Goal: Task Accomplishment & Management: Manage account settings

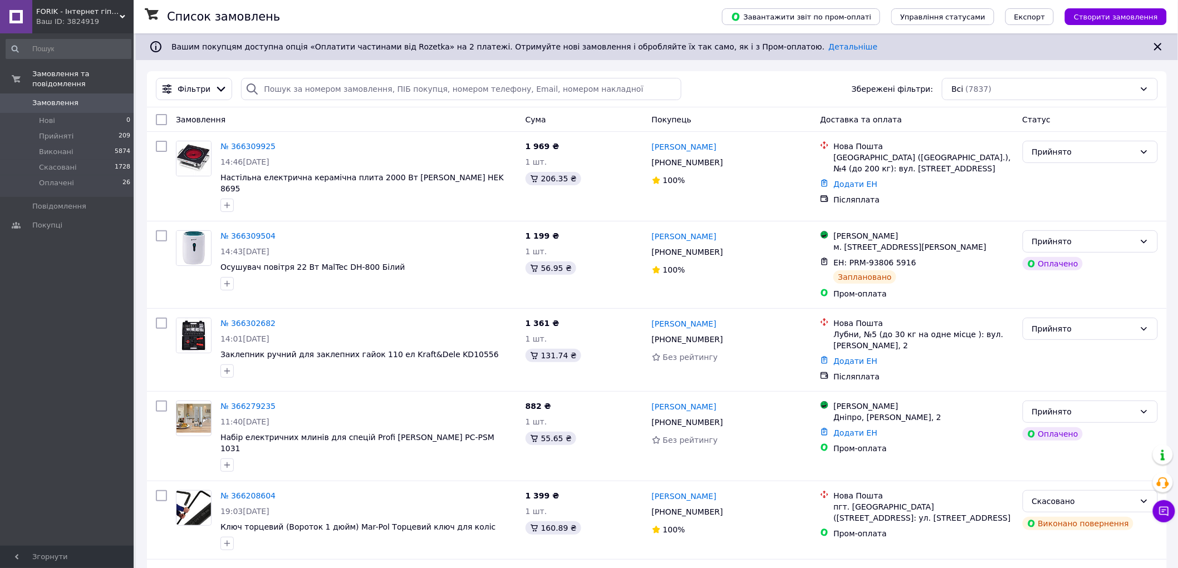
click at [75, 9] on span "FORIK - Інтернет гіпермаркет" at bounding box center [77, 12] width 83 height 10
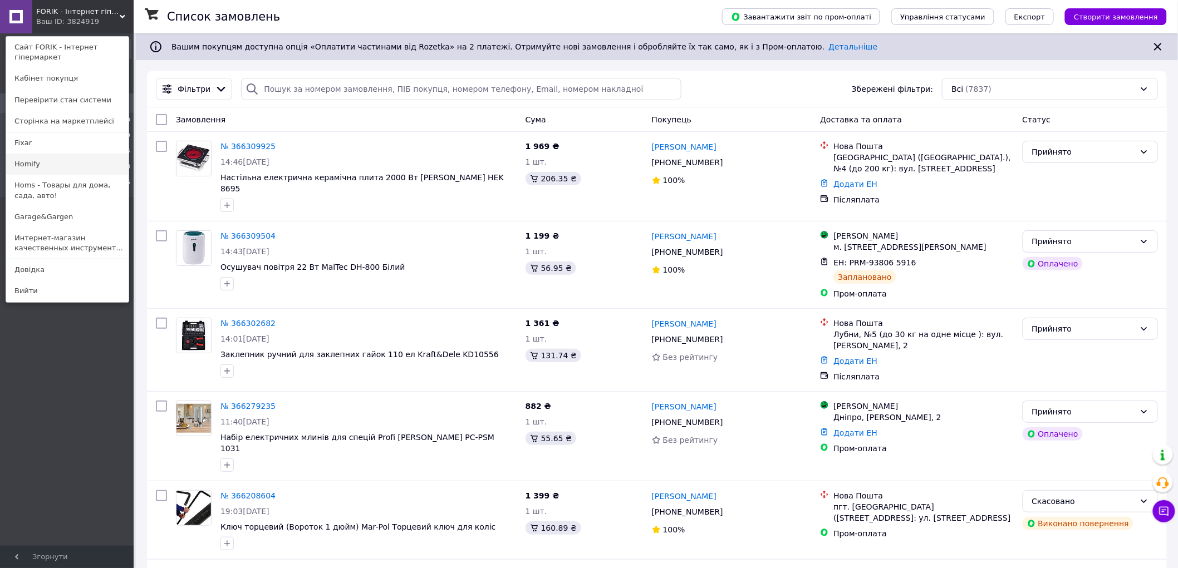
click at [57, 167] on link "Homify" at bounding box center [67, 164] width 122 height 21
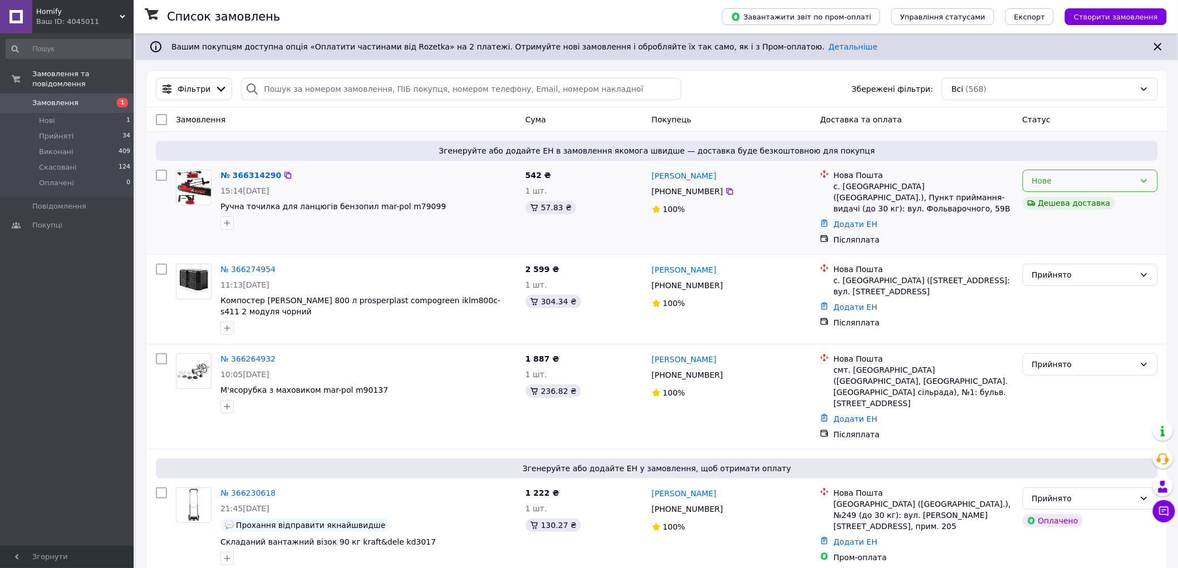
click at [1138, 180] on div "Нове" at bounding box center [1089, 181] width 135 height 22
click at [1084, 206] on li "Прийнято" at bounding box center [1090, 205] width 135 height 20
click at [331, 88] on input "search" at bounding box center [461, 89] width 440 height 22
paste input "366309619"
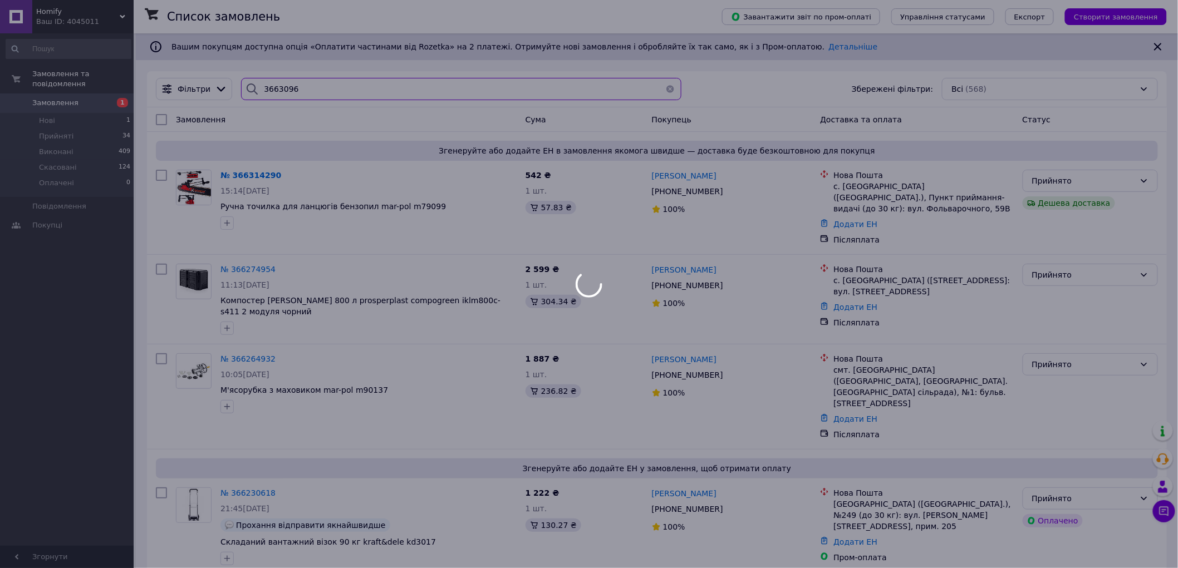
type input "3663096"
click at [69, 23] on div at bounding box center [589, 284] width 1178 height 568
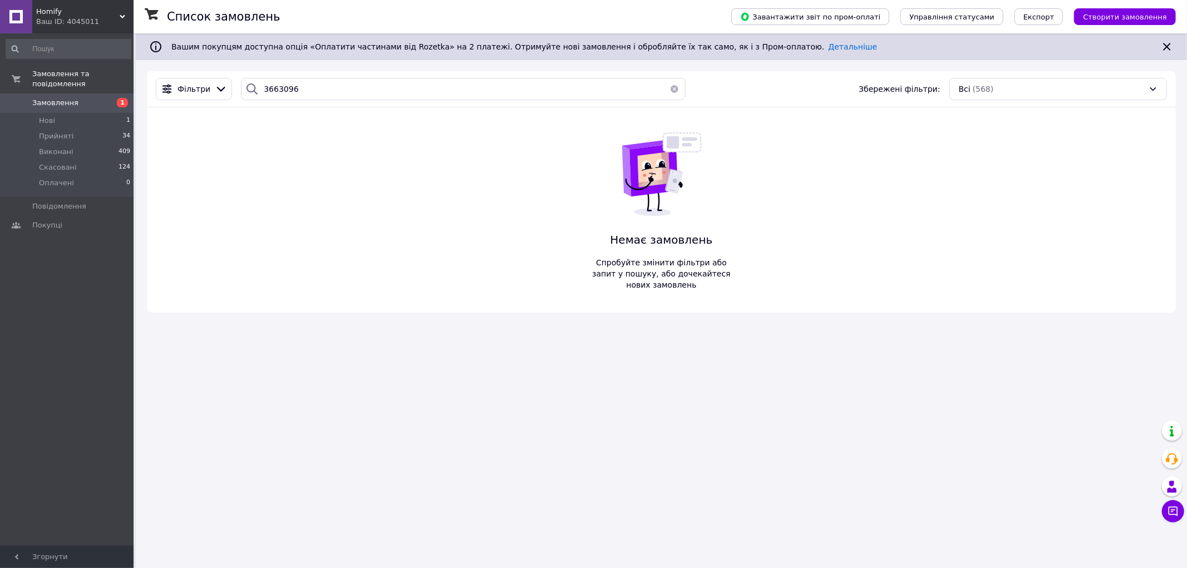
click at [69, 23] on div "Ваш ID: 4045011" at bounding box center [84, 22] width 97 height 10
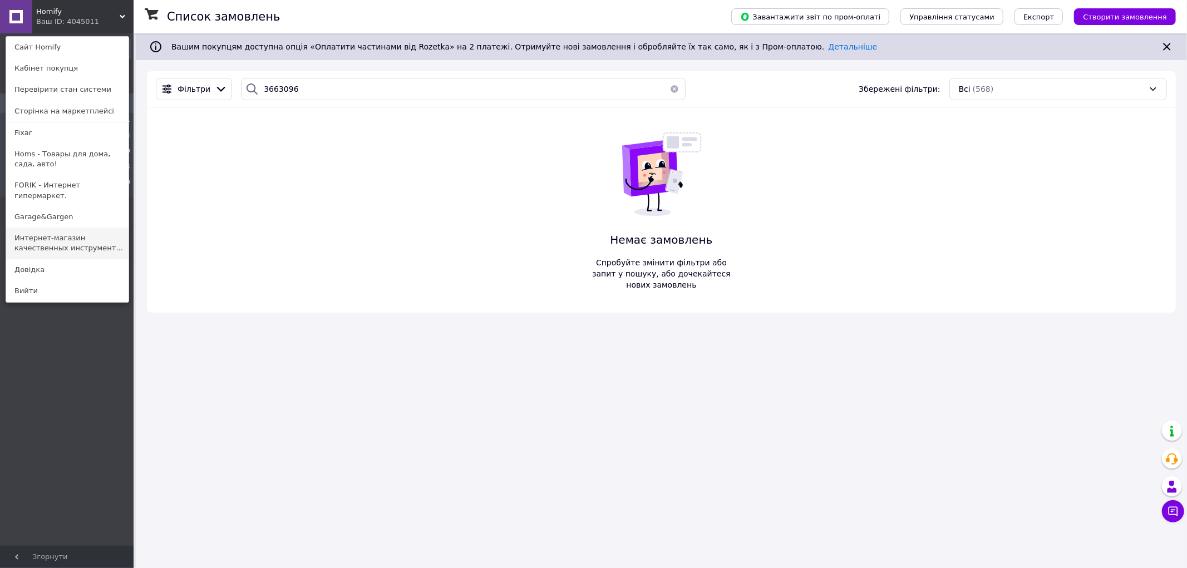
click at [58, 235] on link "Интернет-магазин качественных инструмент..." at bounding box center [67, 243] width 122 height 31
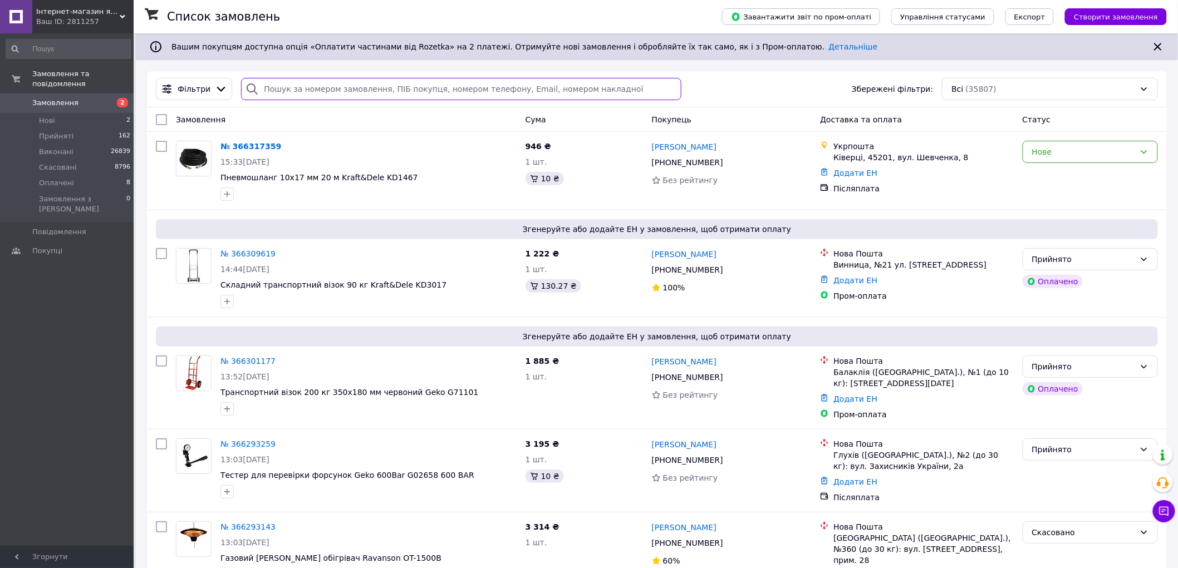
click at [337, 86] on input "search" at bounding box center [461, 89] width 440 height 22
paste input "366309619"
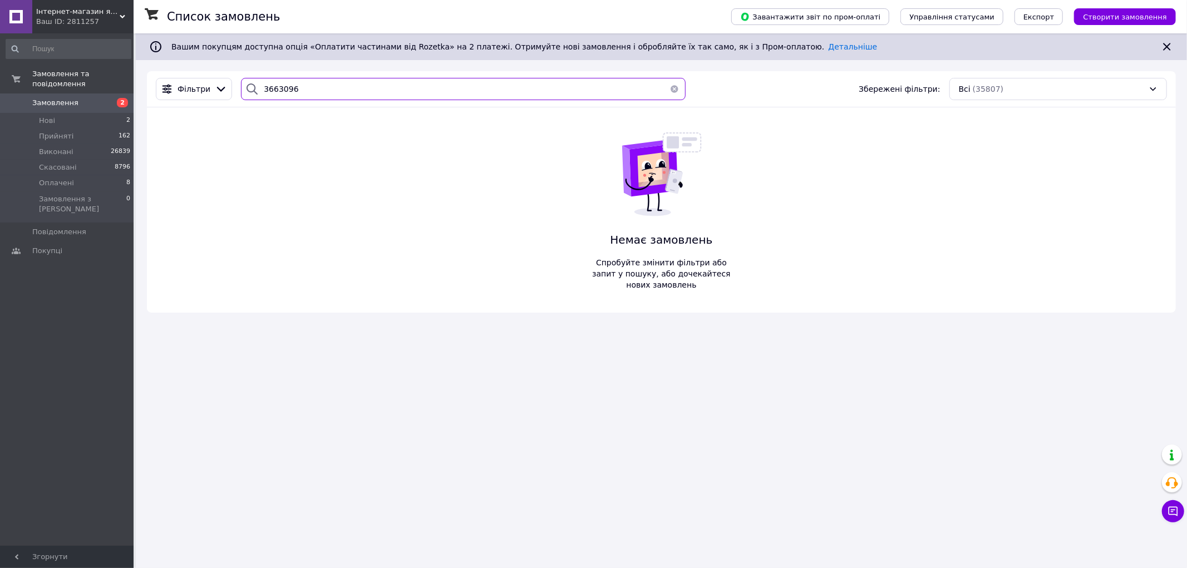
drag, startPoint x: 241, startPoint y: 85, endPoint x: 130, endPoint y: 93, distance: 111.1
click at [196, 87] on div "Фільтри 3663096 Збережені фільтри: Всі (35807)" at bounding box center [661, 89] width 1020 height 22
paste input "19UA"
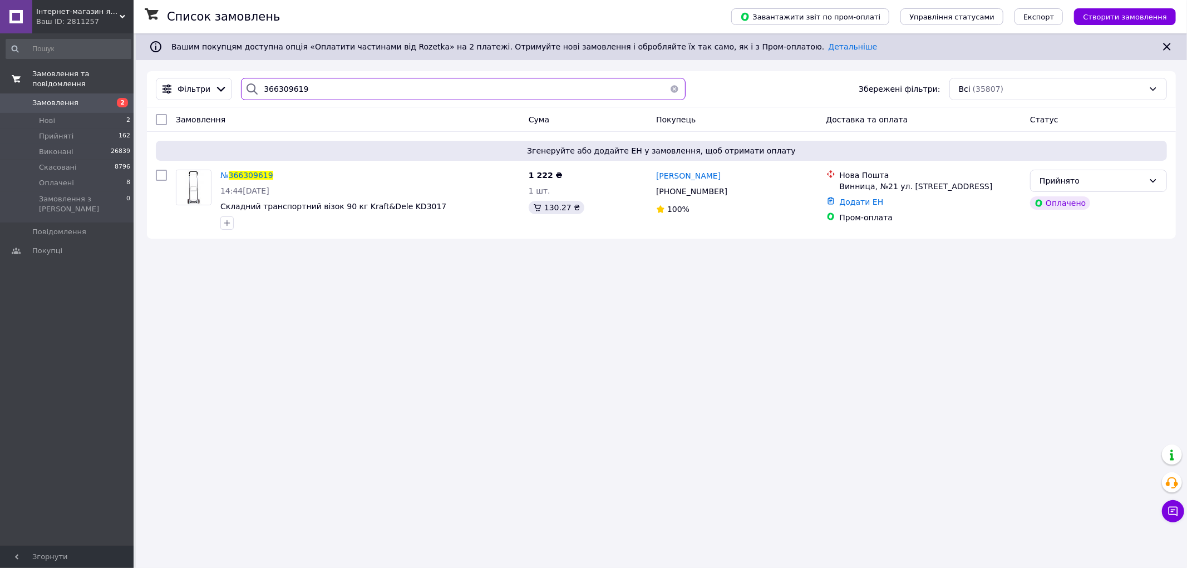
drag, startPoint x: 329, startPoint y: 85, endPoint x: 90, endPoint y: 79, distance: 238.8
click at [136, 75] on div "Список замовлень Завантажити звіт по пром-оплаті Управління статусами Експорт С…" at bounding box center [661, 141] width 1051 height 217
paste input "UA"
drag, startPoint x: 160, startPoint y: 82, endPoint x: 111, endPoint y: 82, distance: 48.4
click at [120, 82] on div "Інтернет-магазин якісних інструментів ''VERFO'' Ваш ID: 2811257 Сайт Інтернет-м…" at bounding box center [593, 284] width 1187 height 568
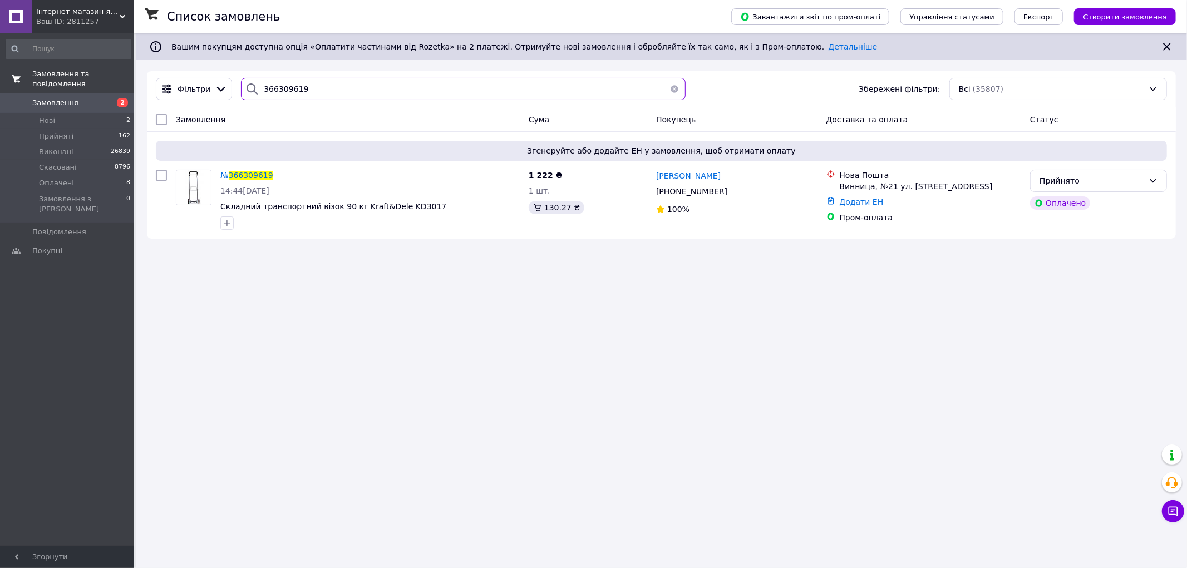
paste input "238343UA"
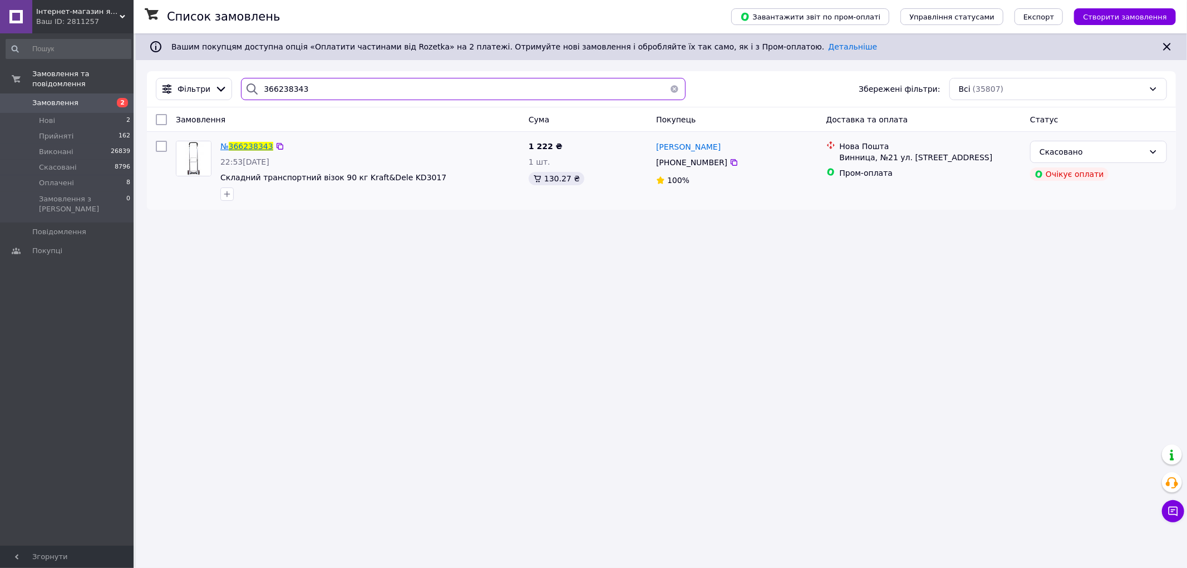
type input "366238343"
click at [245, 144] on span "366238343" at bounding box center [251, 146] width 45 height 9
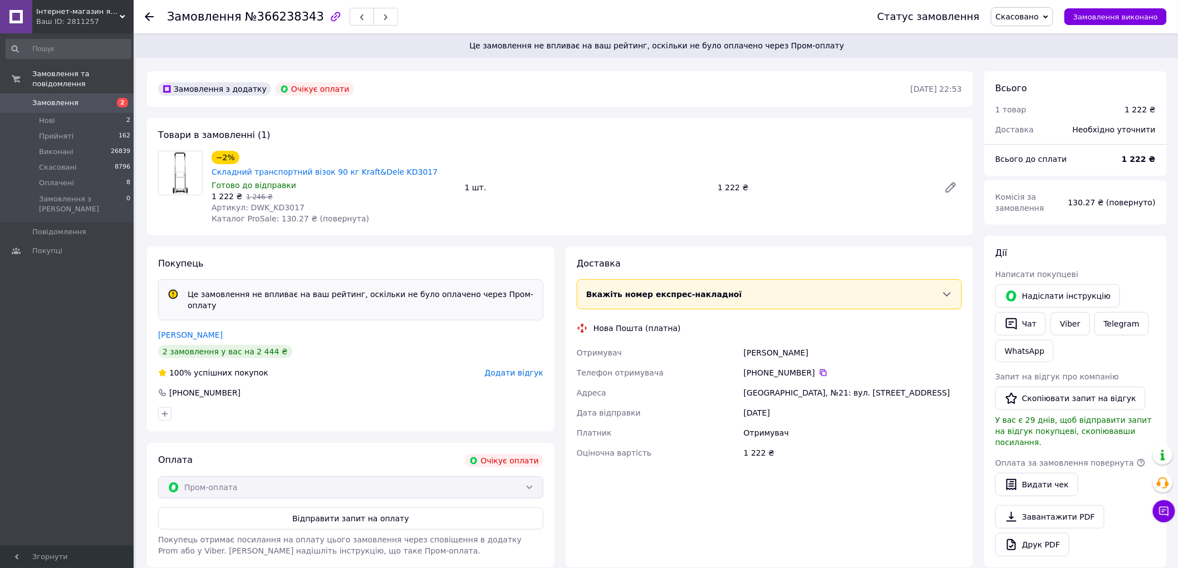
click at [21, 487] on div "Замовлення та повідомлення Замовлення 2 Нові 2 Прийняті 162 Виконані 26839 Скас…" at bounding box center [68, 291] width 137 height 516
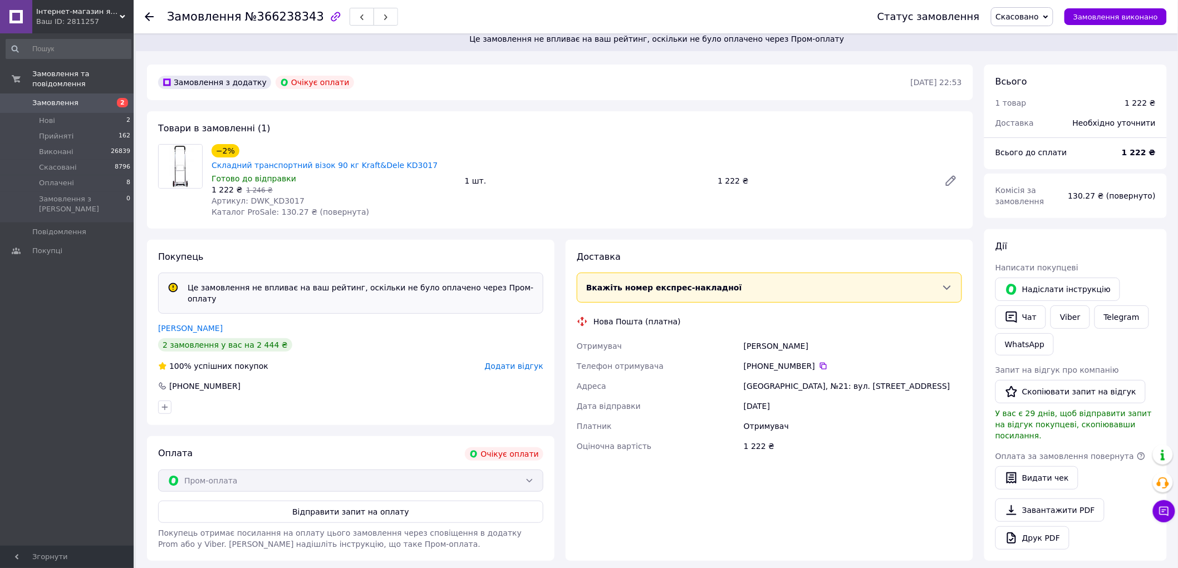
scroll to position [254, 0]
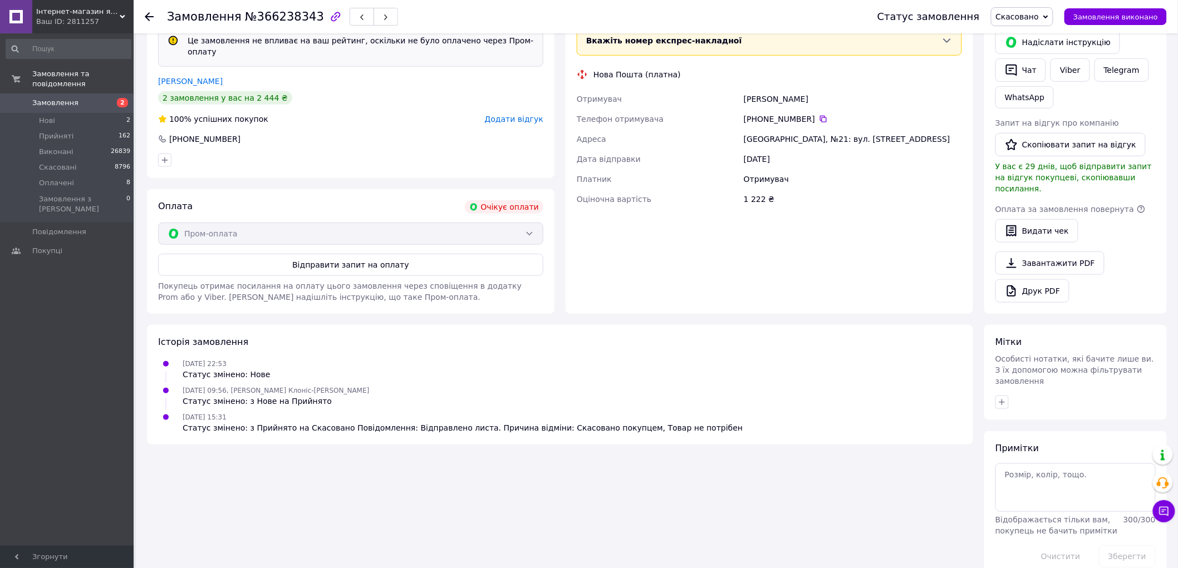
click at [213, 486] on div "Замовлення з додатку Очікує оплати 11.10.2025 • 22:53 Товари в замовленні (1) −…" at bounding box center [559, 197] width 837 height 761
click at [285, 458] on div "Замовлення з додатку Очікує оплати 11.10.2025 • 22:53 Товари в замовленні (1) −…" at bounding box center [559, 197] width 837 height 761
drag, startPoint x: 313, startPoint y: 470, endPoint x: 304, endPoint y: 453, distance: 18.9
click at [313, 468] on div "Замовлення з додатку Очікує оплати 11.10.2025 • 22:53 Товари в замовленні (1) −…" at bounding box center [559, 197] width 837 height 761
click at [149, 17] on icon at bounding box center [149, 16] width 9 height 9
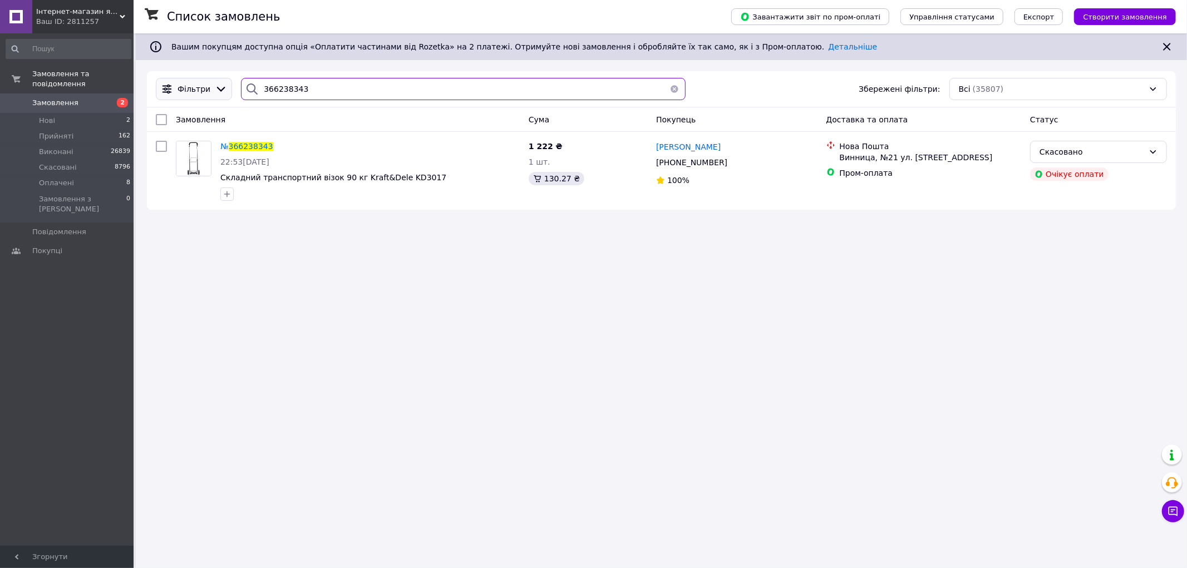
drag, startPoint x: 314, startPoint y: 86, endPoint x: 185, endPoint y: 96, distance: 129.0
click at [186, 96] on div "Фільтри 366238343 Збережені фільтри: Всі (35807)" at bounding box center [661, 89] width 1020 height 22
paste input "309619UA"
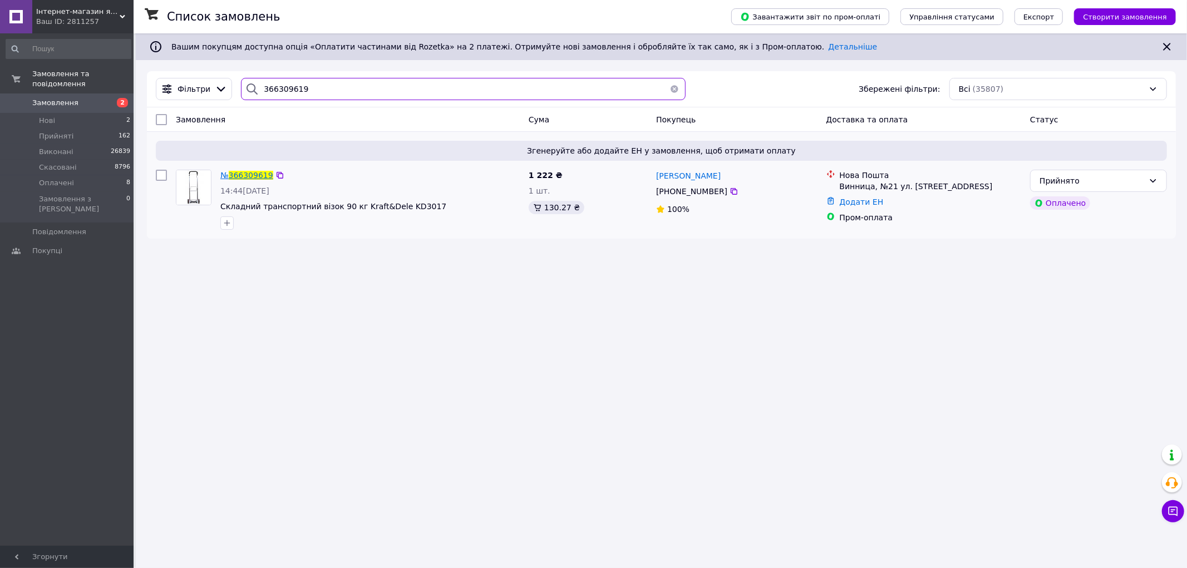
type input "366309619"
click at [248, 179] on span "366309619" at bounding box center [251, 175] width 45 height 9
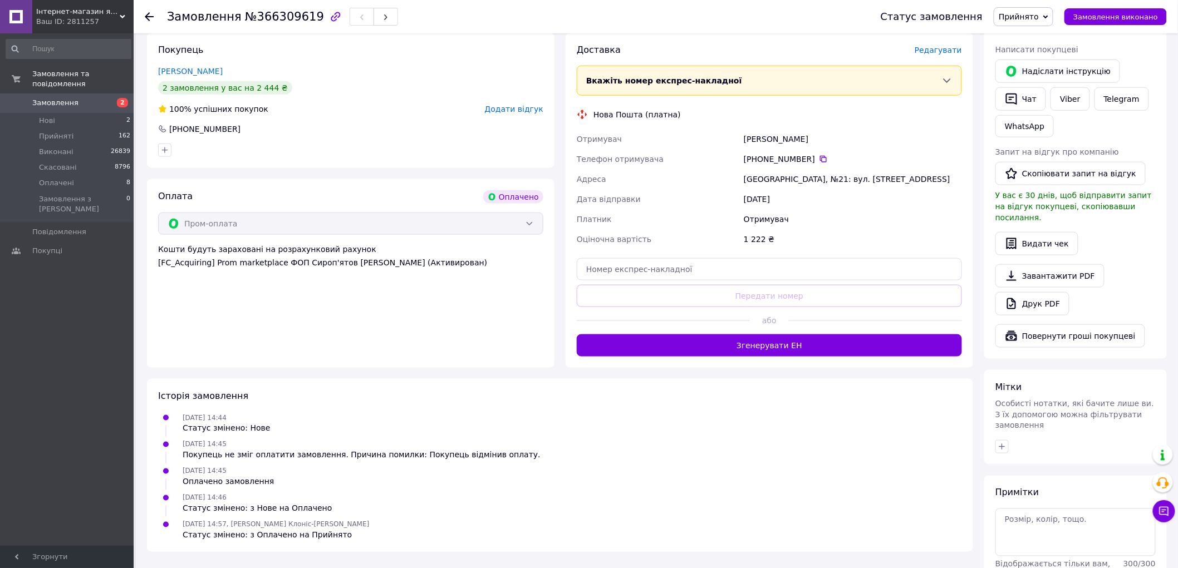
scroll to position [462, 0]
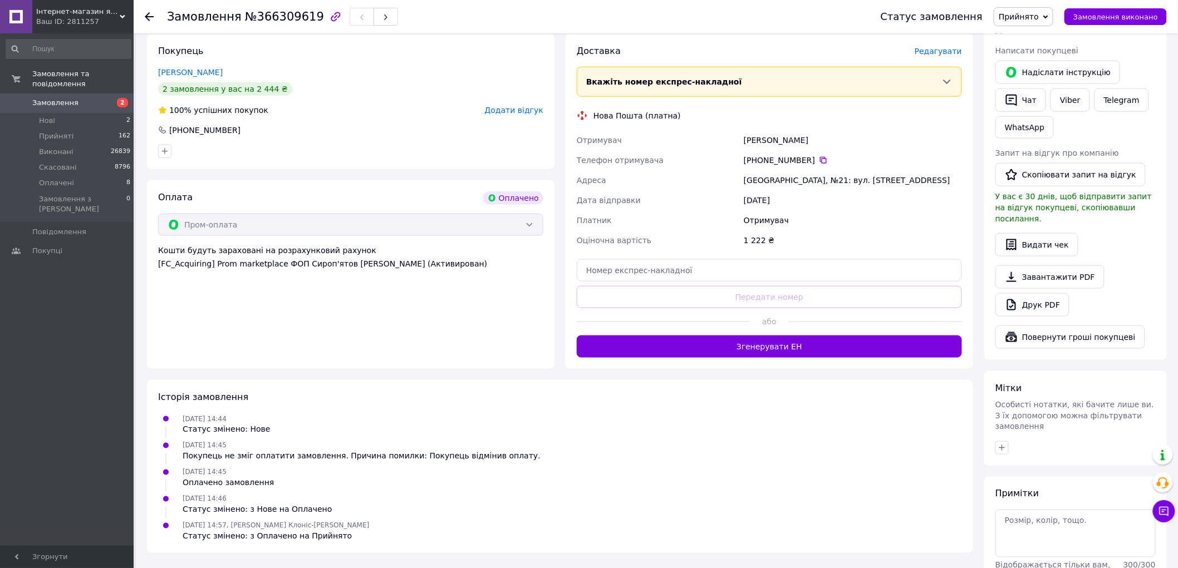
click at [37, 464] on div "Замовлення та повідомлення Замовлення 2 Нові 2 Прийняті 162 Виконані 26839 Скас…" at bounding box center [68, 291] width 137 height 516
click at [67, 98] on span "Замовлення" at bounding box center [55, 103] width 46 height 10
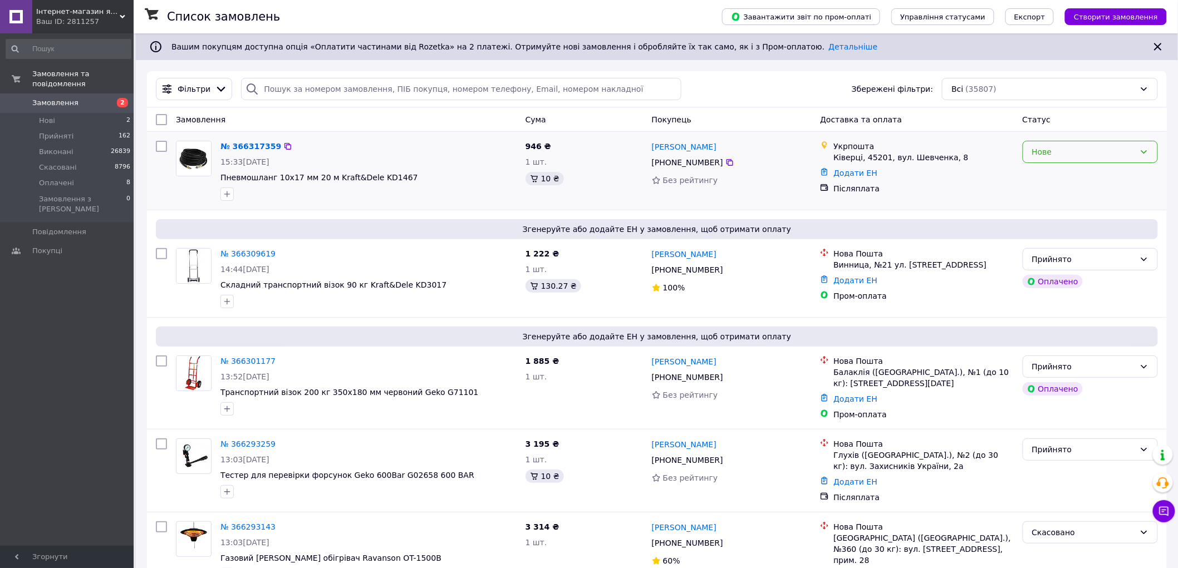
click at [1061, 156] on div "Нове" at bounding box center [1083, 152] width 103 height 12
click at [1045, 173] on li "Прийнято" at bounding box center [1090, 177] width 135 height 20
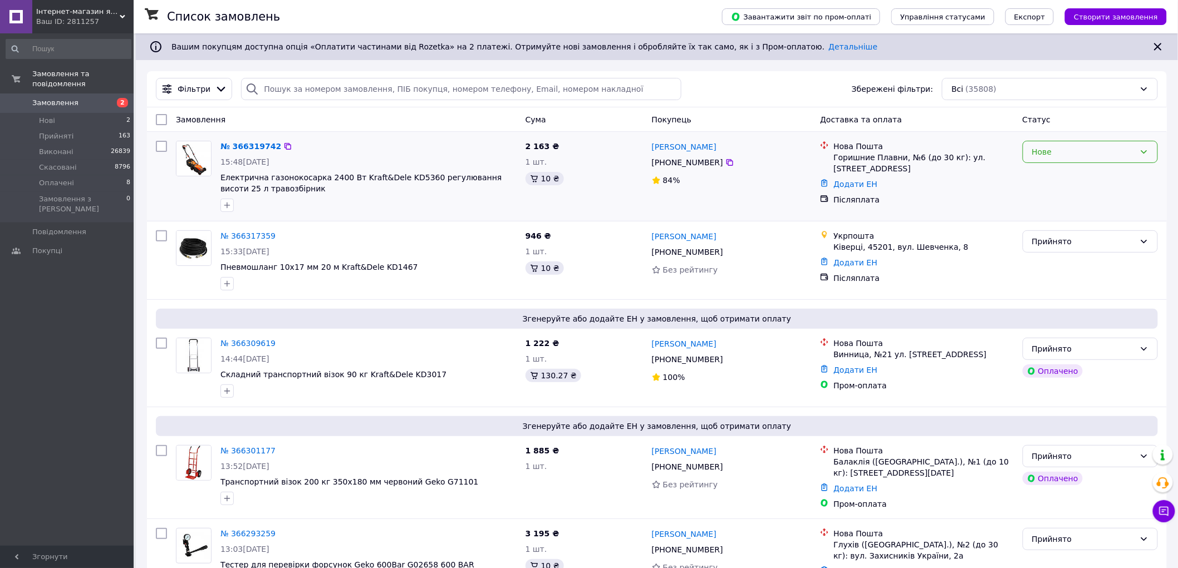
click at [1091, 150] on div "Нове" at bounding box center [1083, 152] width 103 height 12
click at [1075, 171] on li "Прийнято" at bounding box center [1090, 177] width 135 height 20
click at [63, 12] on span "Інтернет-магазин якісних інструментів ''VERFO''" at bounding box center [77, 12] width 83 height 10
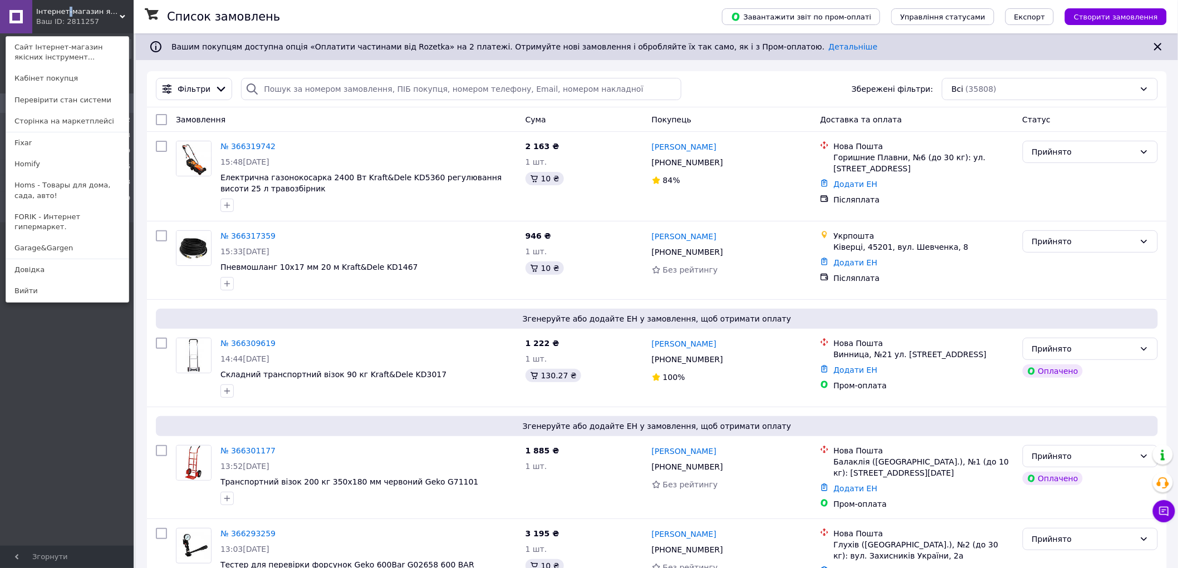
click at [63, 12] on span "Інтернет-магазин якісних інструментів ''VERFO''" at bounding box center [77, 12] width 83 height 10
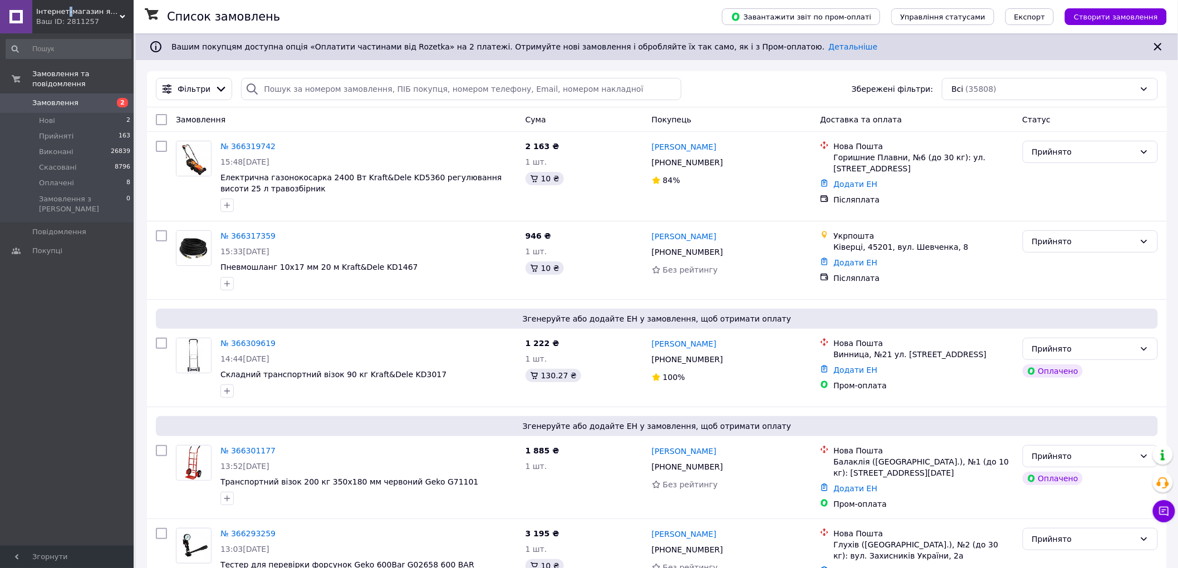
click at [63, 12] on span "Інтернет-магазин якісних інструментів ''VERFO''" at bounding box center [77, 12] width 83 height 10
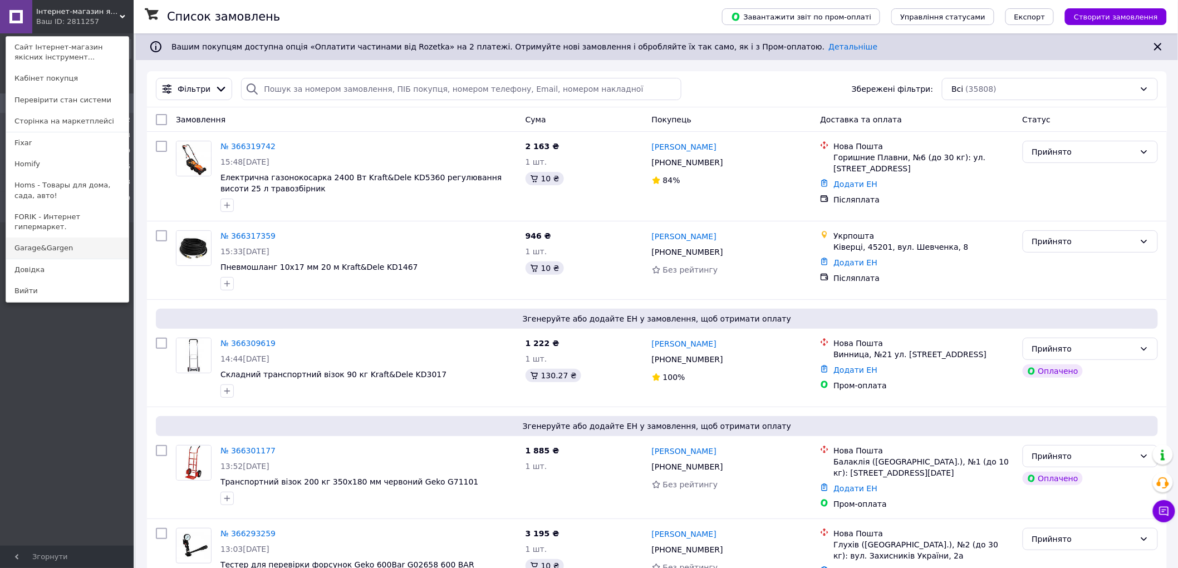
click at [32, 238] on link "Garage&Gargen" at bounding box center [67, 248] width 122 height 21
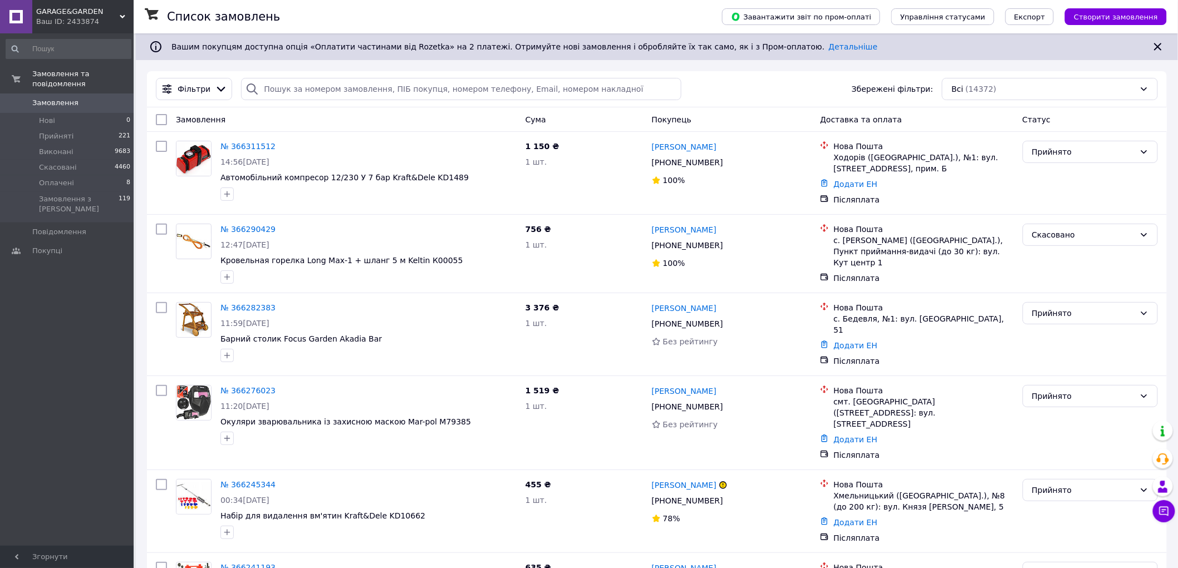
click at [65, 20] on div "Ваш ID: 2433874" at bounding box center [84, 22] width 97 height 10
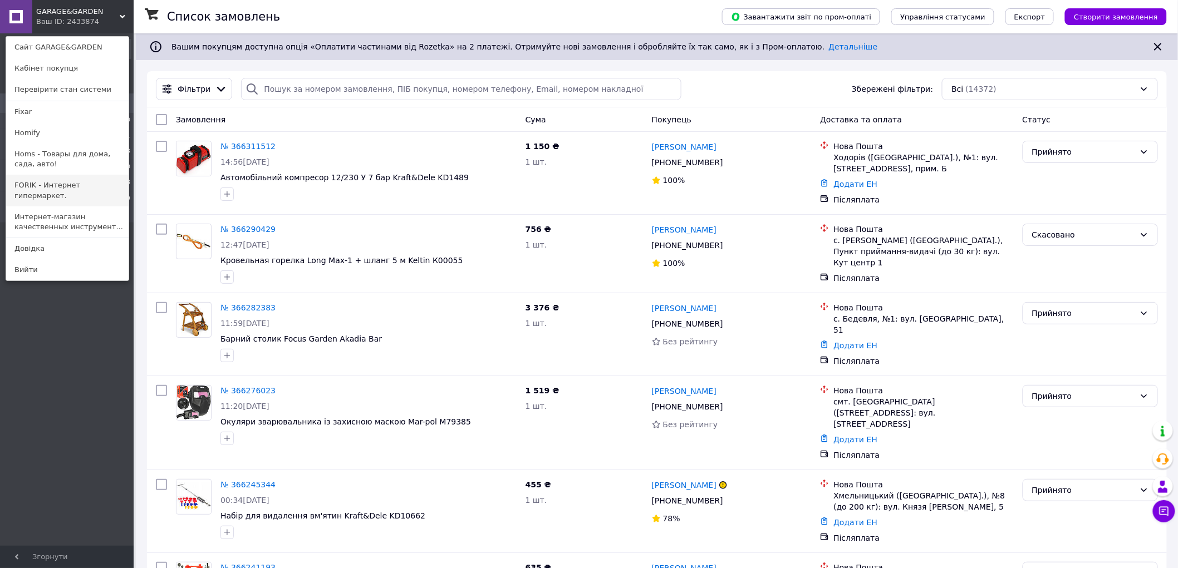
click at [56, 185] on link "FORIK - Интернет гипермаркет." at bounding box center [67, 190] width 122 height 31
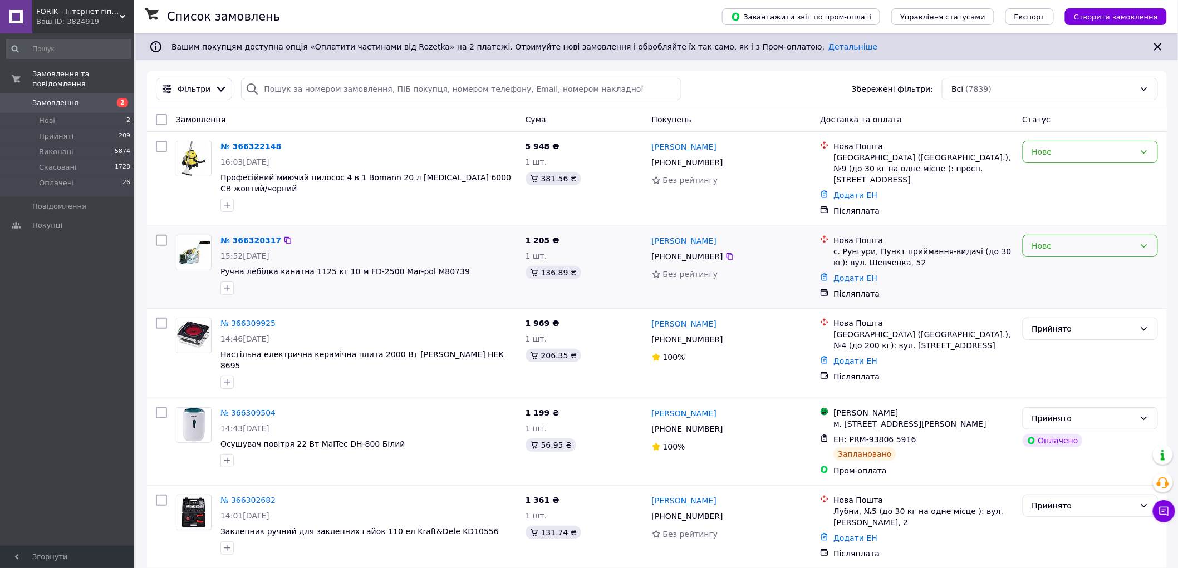
click at [1077, 240] on div "Нове" at bounding box center [1083, 246] width 103 height 12
click at [1064, 256] on li "Прийнято" at bounding box center [1090, 260] width 135 height 20
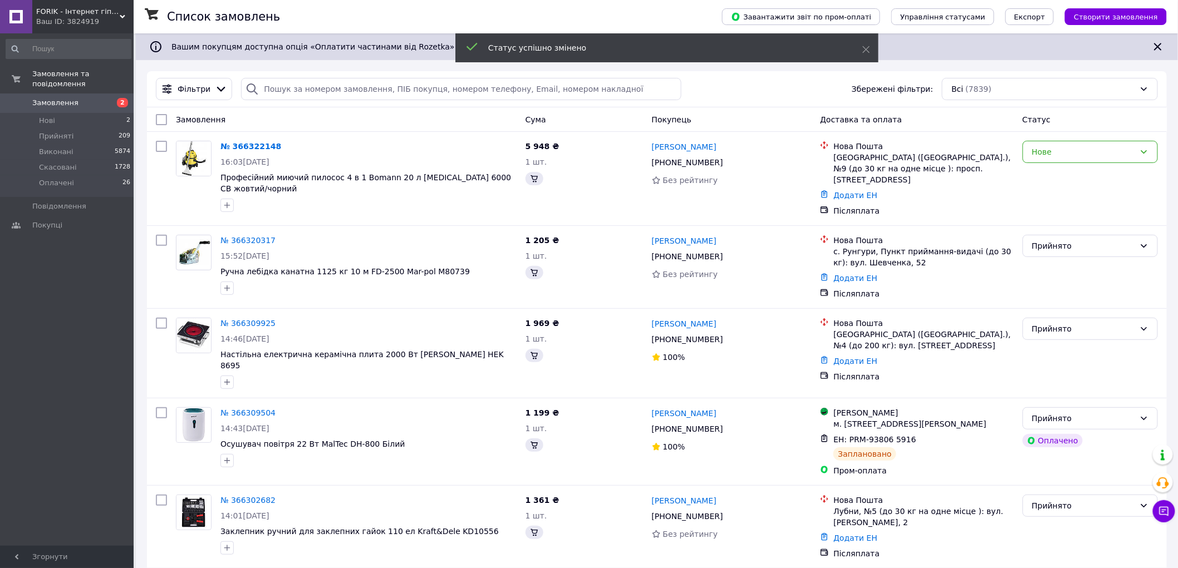
click at [47, 15] on span "FORIK - Інтернет гіпермаркет" at bounding box center [77, 12] width 83 height 10
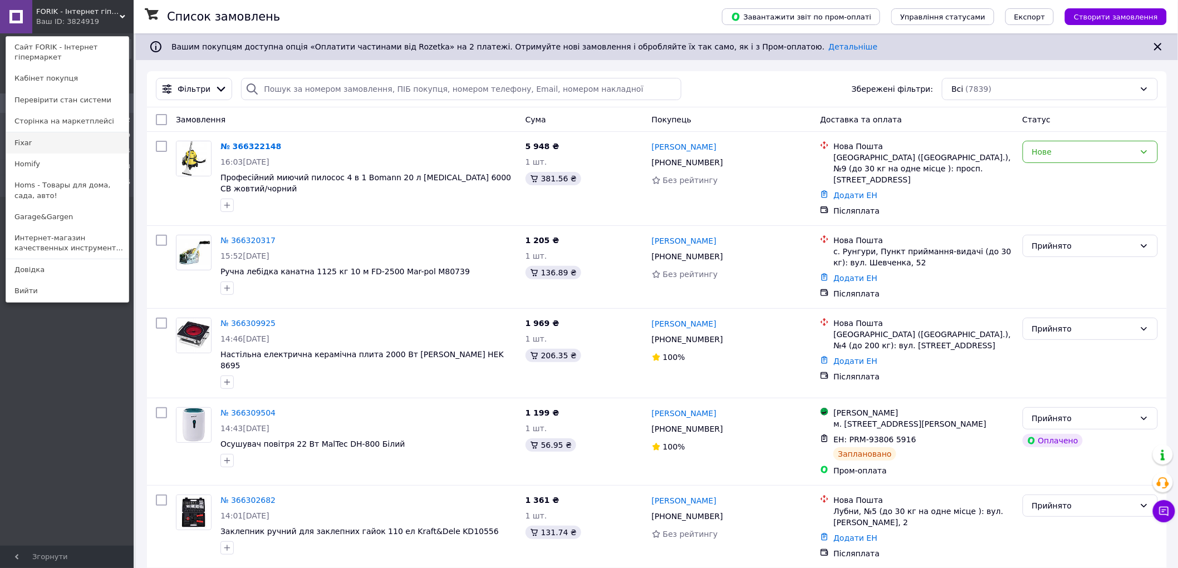
click at [40, 145] on link "Fixar" at bounding box center [67, 142] width 122 height 21
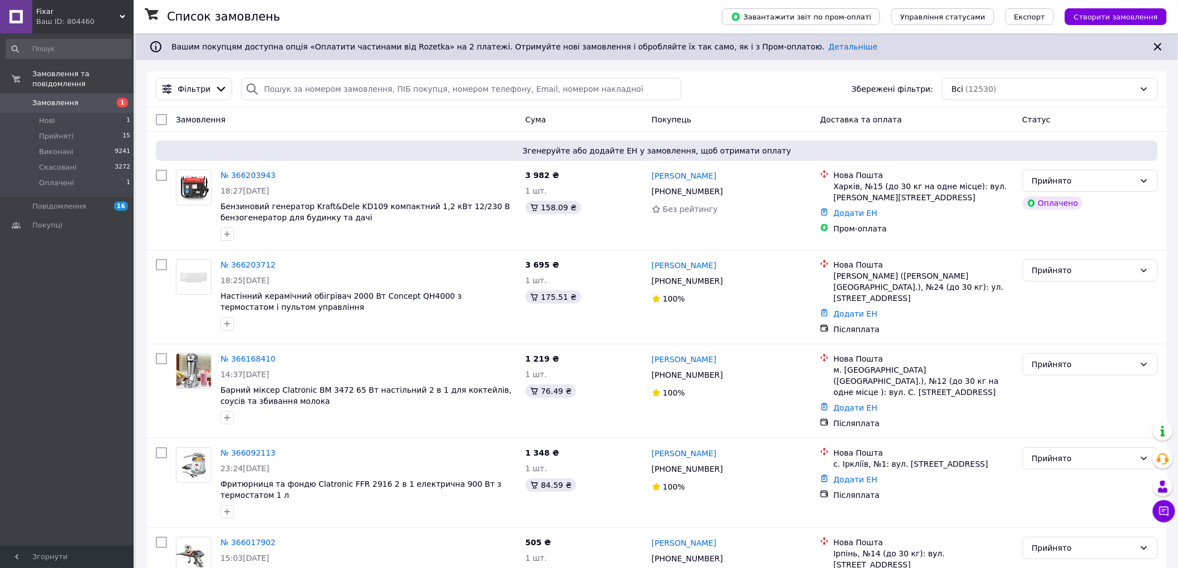
click at [68, 12] on span "Fixar" at bounding box center [77, 12] width 83 height 10
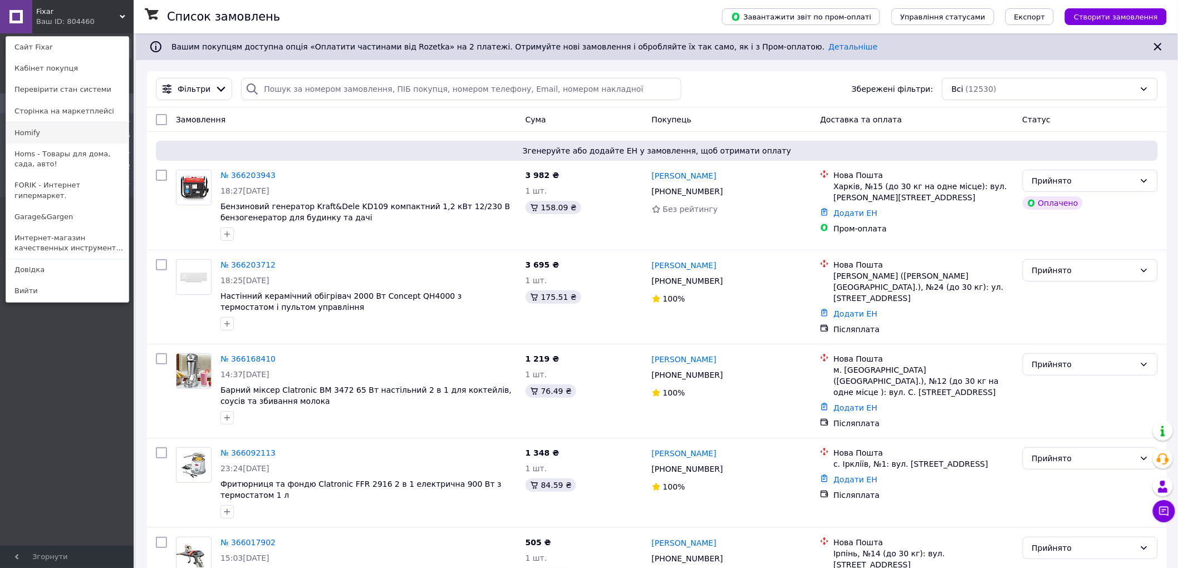
click at [56, 134] on link "Homify" at bounding box center [67, 132] width 122 height 21
